Goal: Information Seeking & Learning: Learn about a topic

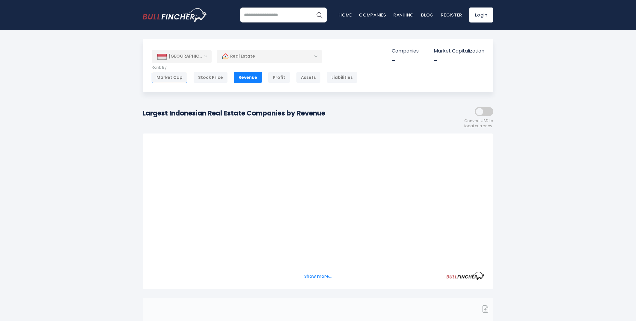
click at [165, 76] on div "Market Cap" at bounding box center [170, 77] width 36 height 11
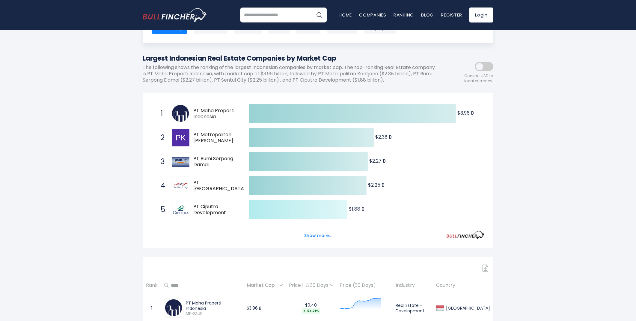
scroll to position [66, 0]
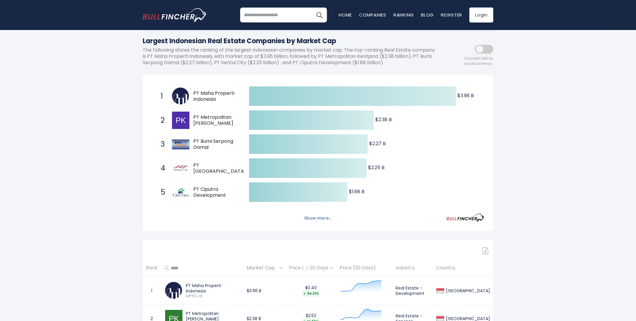
click at [313, 222] on button "Show more..." at bounding box center [318, 218] width 34 height 10
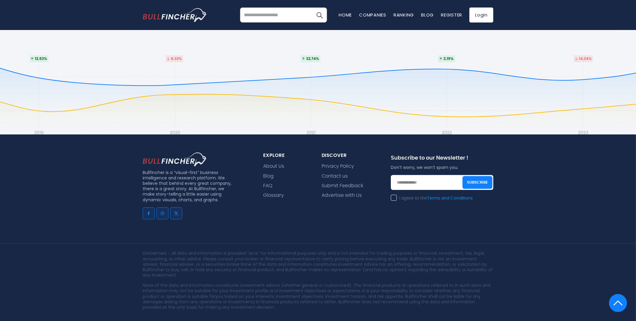
scroll to position [2330, 0]
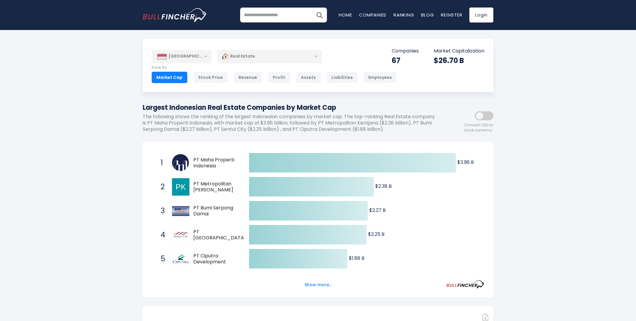
click at [245, 80] on div "Revenue" at bounding box center [248, 77] width 28 height 11
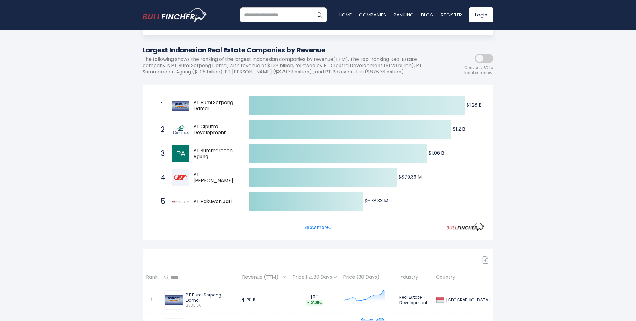
scroll to position [66, 0]
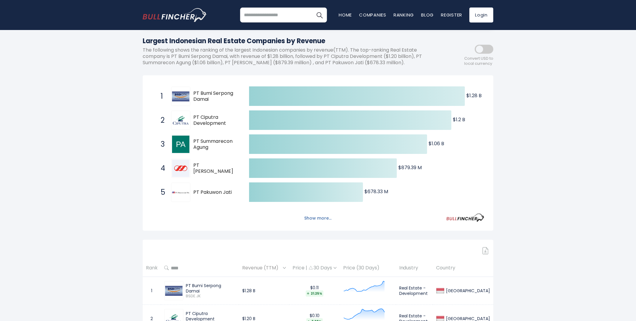
click at [314, 217] on button "Show more..." at bounding box center [318, 218] width 34 height 10
